Goal: Information Seeking & Learning: Check status

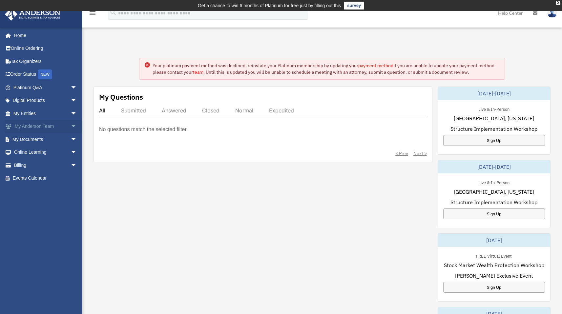
click at [55, 129] on link "My [PERSON_NAME] Team arrow_drop_down" at bounding box center [46, 126] width 82 height 13
click at [71, 128] on span "arrow_drop_down" at bounding box center [77, 126] width 13 height 13
click at [71, 127] on span "arrow_drop_up" at bounding box center [77, 126] width 13 height 13
click at [71, 115] on span "arrow_drop_down" at bounding box center [77, 113] width 13 height 13
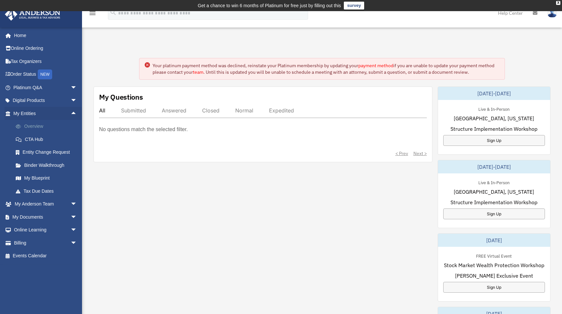
click at [46, 130] on link "Overview" at bounding box center [48, 126] width 78 height 13
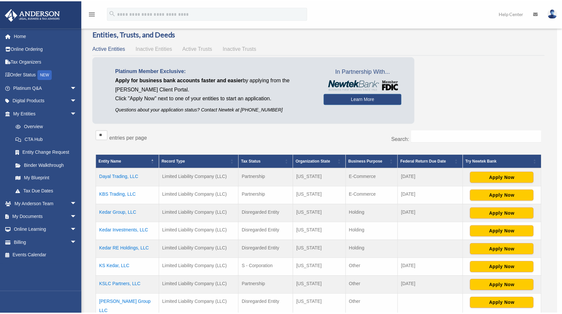
scroll to position [25, 0]
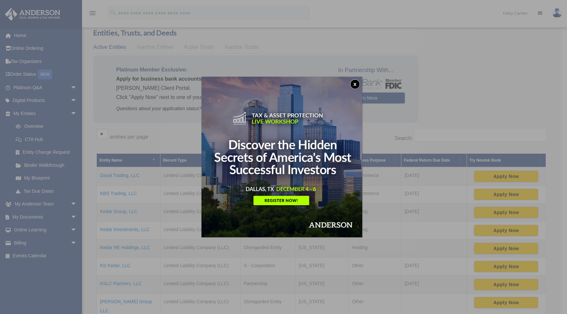
drag, startPoint x: 358, startPoint y: 90, endPoint x: 357, endPoint y: 97, distance: 7.3
click at [356, 98] on div "x" at bounding box center [281, 157] width 161 height 161
click at [355, 84] on button "x" at bounding box center [355, 84] width 10 height 10
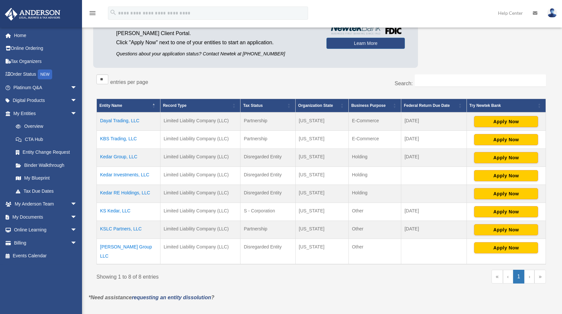
scroll to position [87, 0]
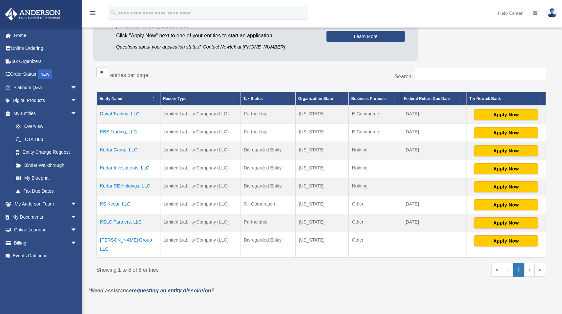
click at [130, 112] on td "Dayal Trading, LLC" at bounding box center [129, 115] width 64 height 18
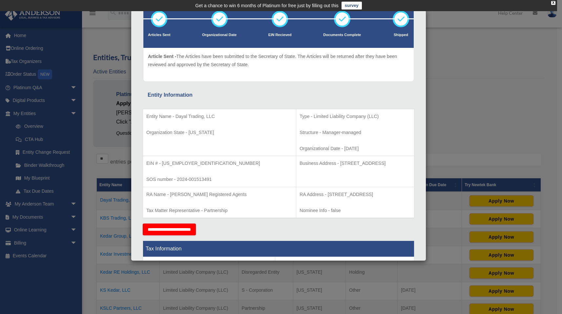
scroll to position [57, 0]
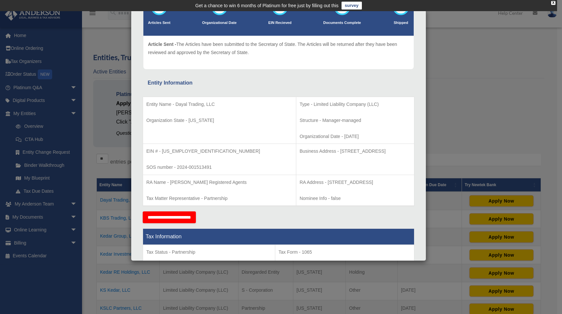
click at [444, 98] on div "Details × Articles Sent Organizational Date" at bounding box center [281, 157] width 562 height 314
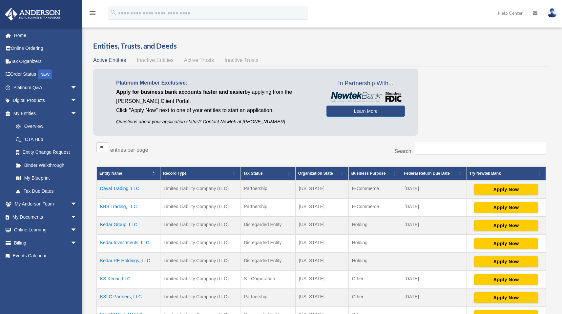
scroll to position [19, 0]
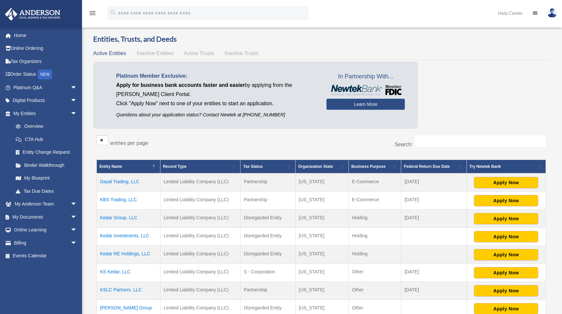
drag, startPoint x: 153, startPoint y: 55, endPoint x: 159, endPoint y: 58, distance: 6.9
click at [153, 55] on span "Inactive Entities" at bounding box center [155, 53] width 37 height 6
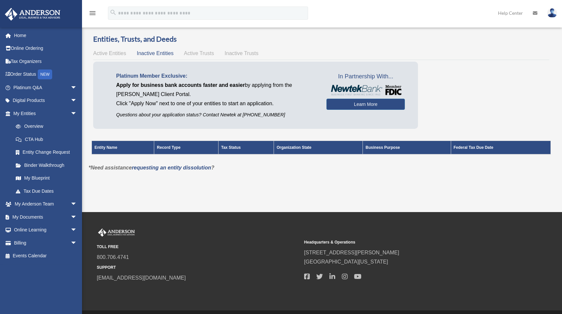
click at [207, 51] on span "Active Trusts" at bounding box center [199, 53] width 30 height 6
click at [231, 50] on div "Active Entities Inactive Entities Active Trusts Inactive Trusts" at bounding box center [321, 53] width 456 height 9
click at [237, 59] on div "Entities, Trusts, and Deeds Active Entities Inactive Entities Active Trusts Ina…" at bounding box center [321, 98] width 456 height 129
click at [234, 56] on span "Inactive Trusts" at bounding box center [242, 53] width 34 height 6
click at [120, 56] on div "Active Entities Inactive Entities Active Trusts Inactive Trusts" at bounding box center [321, 53] width 456 height 9
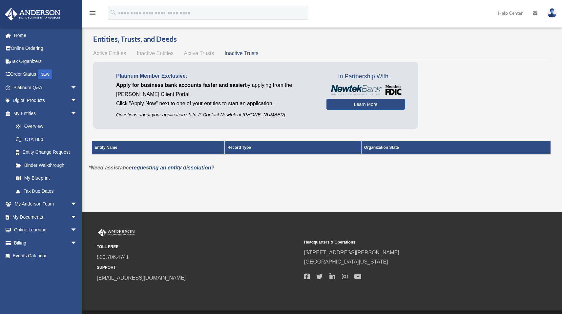
drag, startPoint x: 119, startPoint y: 51, endPoint x: 123, endPoint y: 52, distance: 4.1
click at [119, 53] on span "Active Entities" at bounding box center [109, 53] width 33 height 6
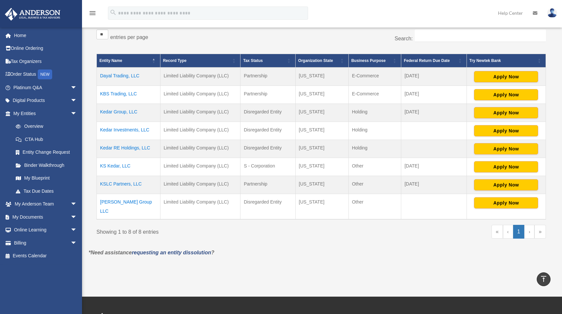
scroll to position [0, 0]
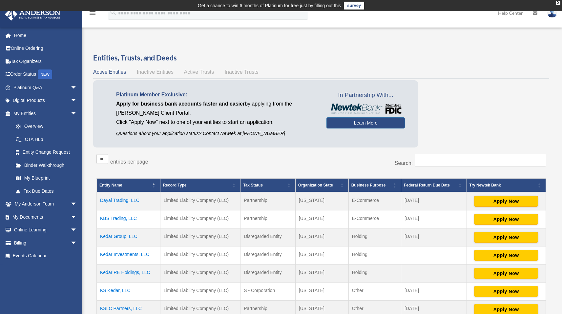
click at [128, 201] on td "Dayal Trading, LLC" at bounding box center [129, 201] width 64 height 18
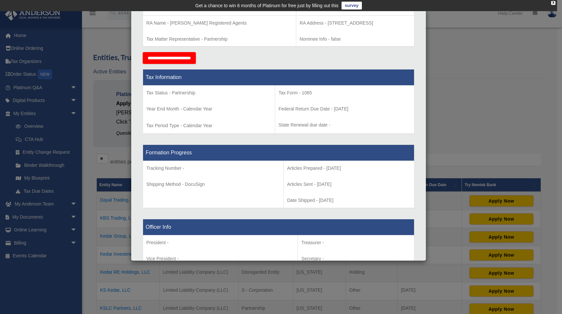
scroll to position [25, 0]
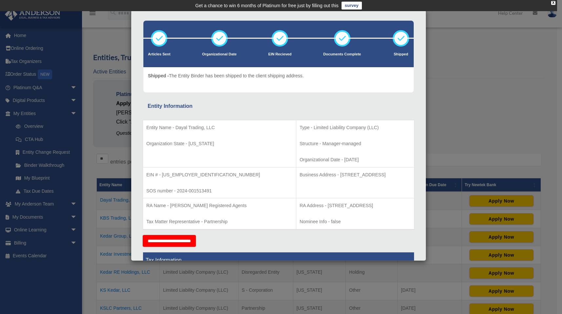
click at [452, 34] on div "Details × Articles Sent Organizational Date" at bounding box center [281, 157] width 562 height 314
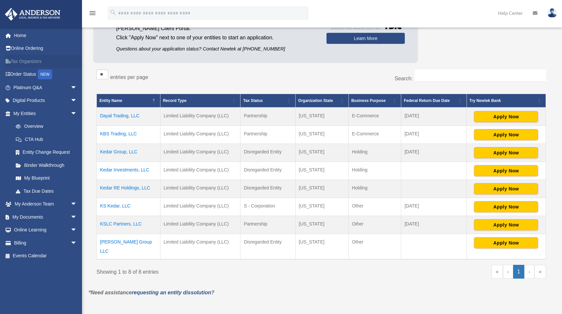
scroll to position [223, 0]
